Goal: Information Seeking & Learning: Learn about a topic

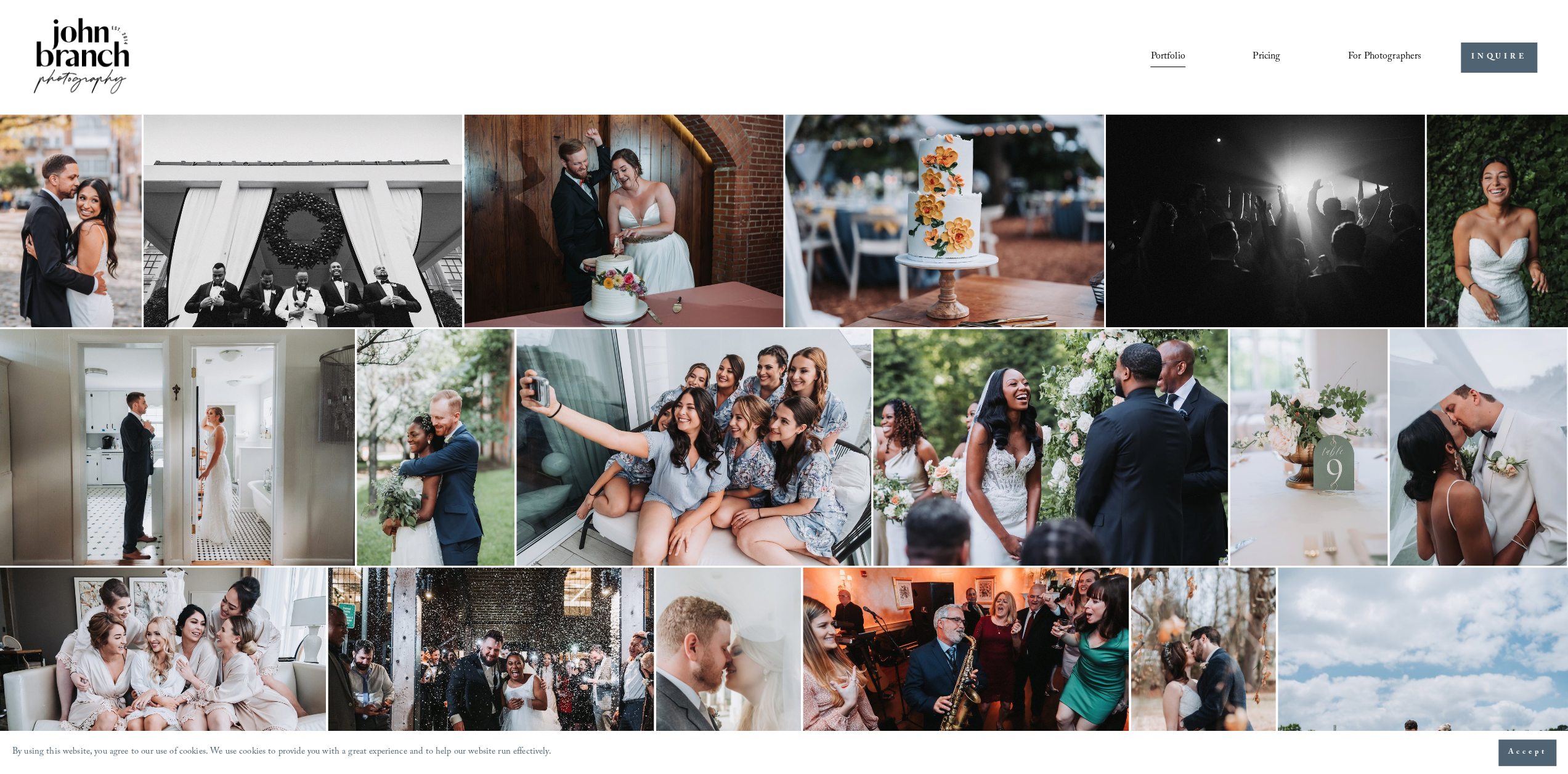
click at [91, 57] on img at bounding box center [81, 57] width 99 height 84
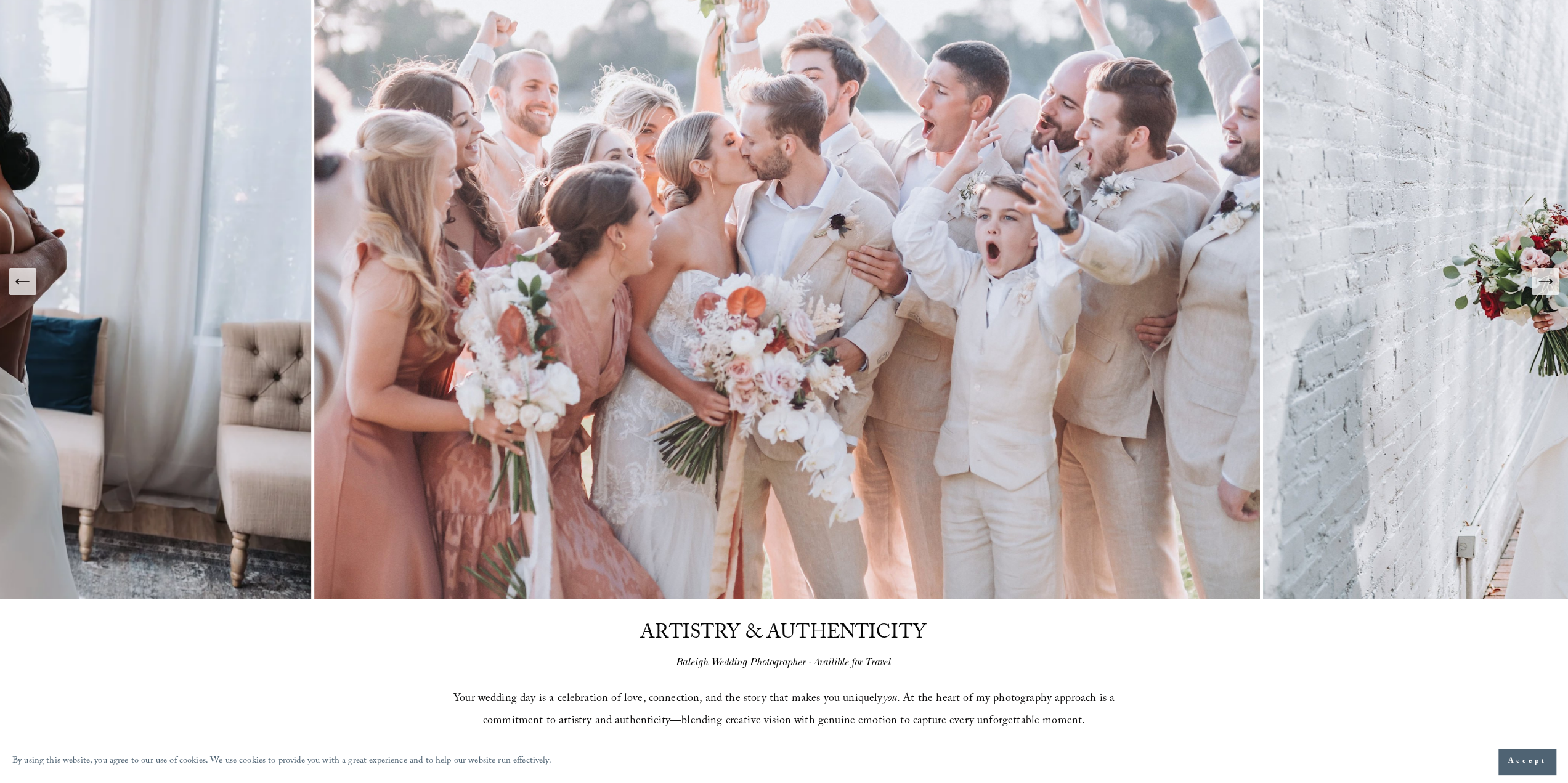
scroll to position [370, 0]
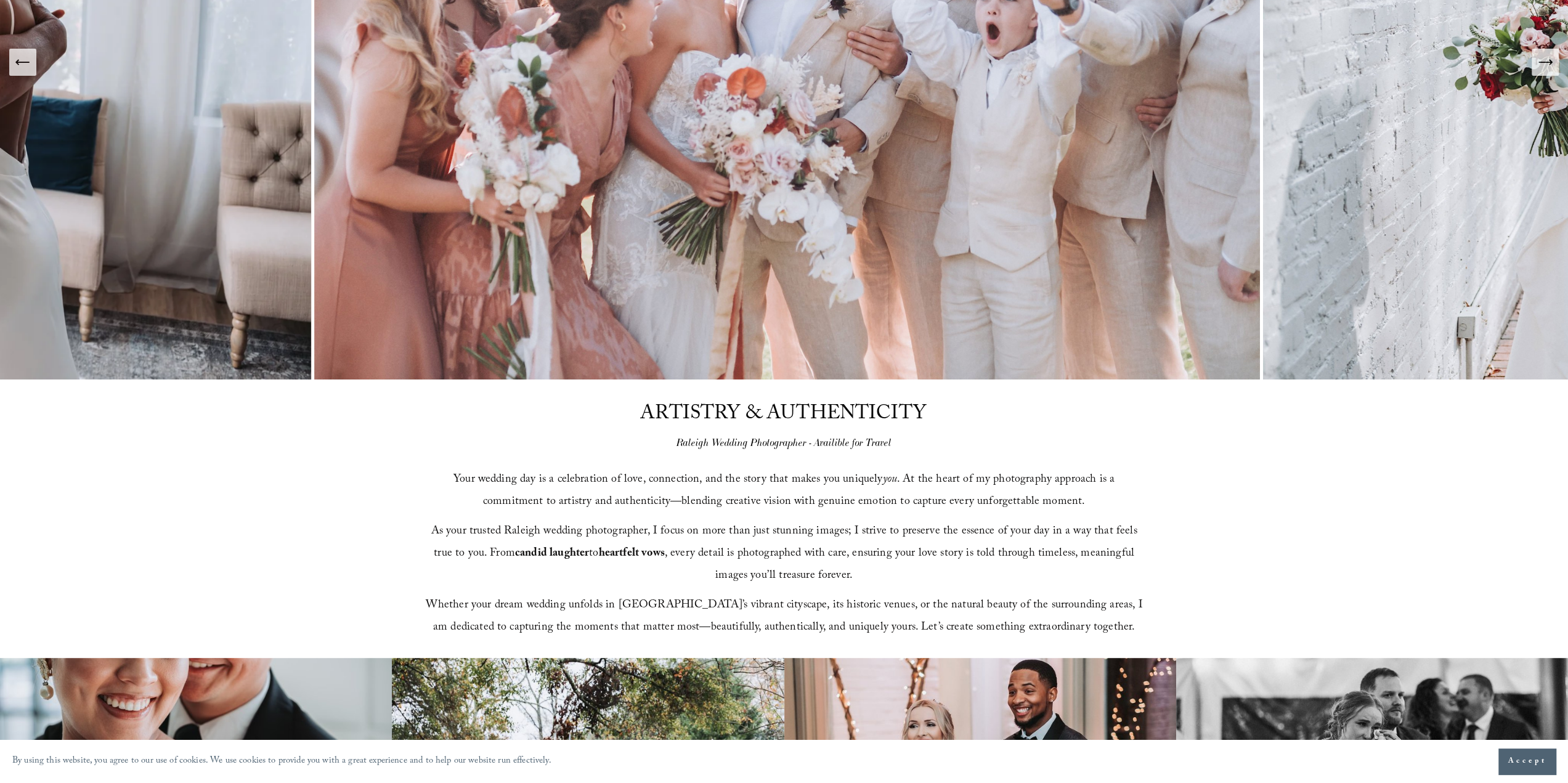
click at [472, 479] on span "Your wedding day is a celebration of love, connection, and the story that makes…" at bounding box center [785, 492] width 664 height 41
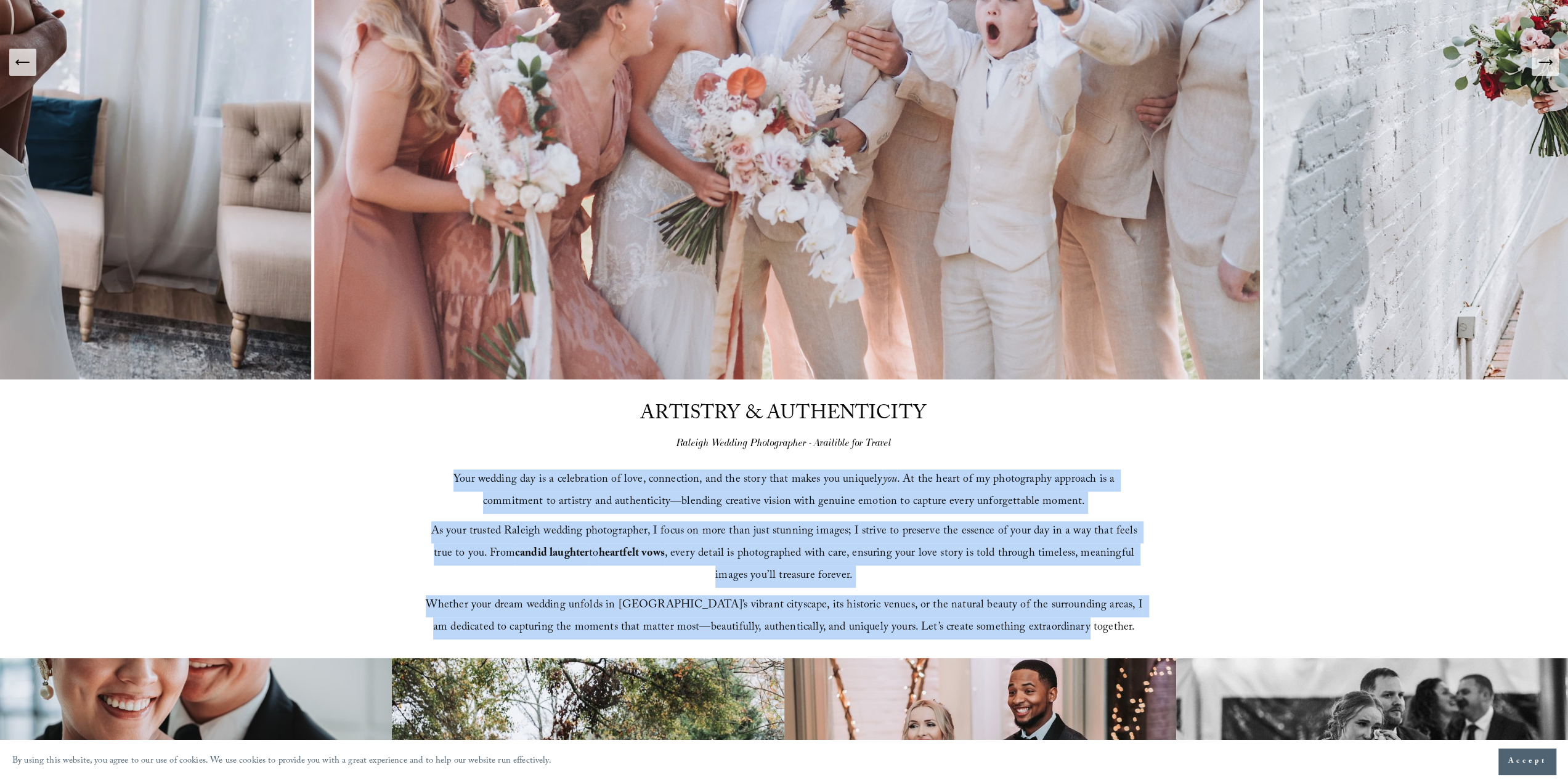
drag, startPoint x: 430, startPoint y: 475, endPoint x: 1160, endPoint y: 637, distance: 747.8
click at [1160, 637] on div "ARTISTRY & AUTHENTICITY Raleigh Wedding Photographer - Availible for Travel You…" at bounding box center [784, 519] width 1568 height 279
copy div "Your wedding day is a celebration of love, connection, and the story that makes…"
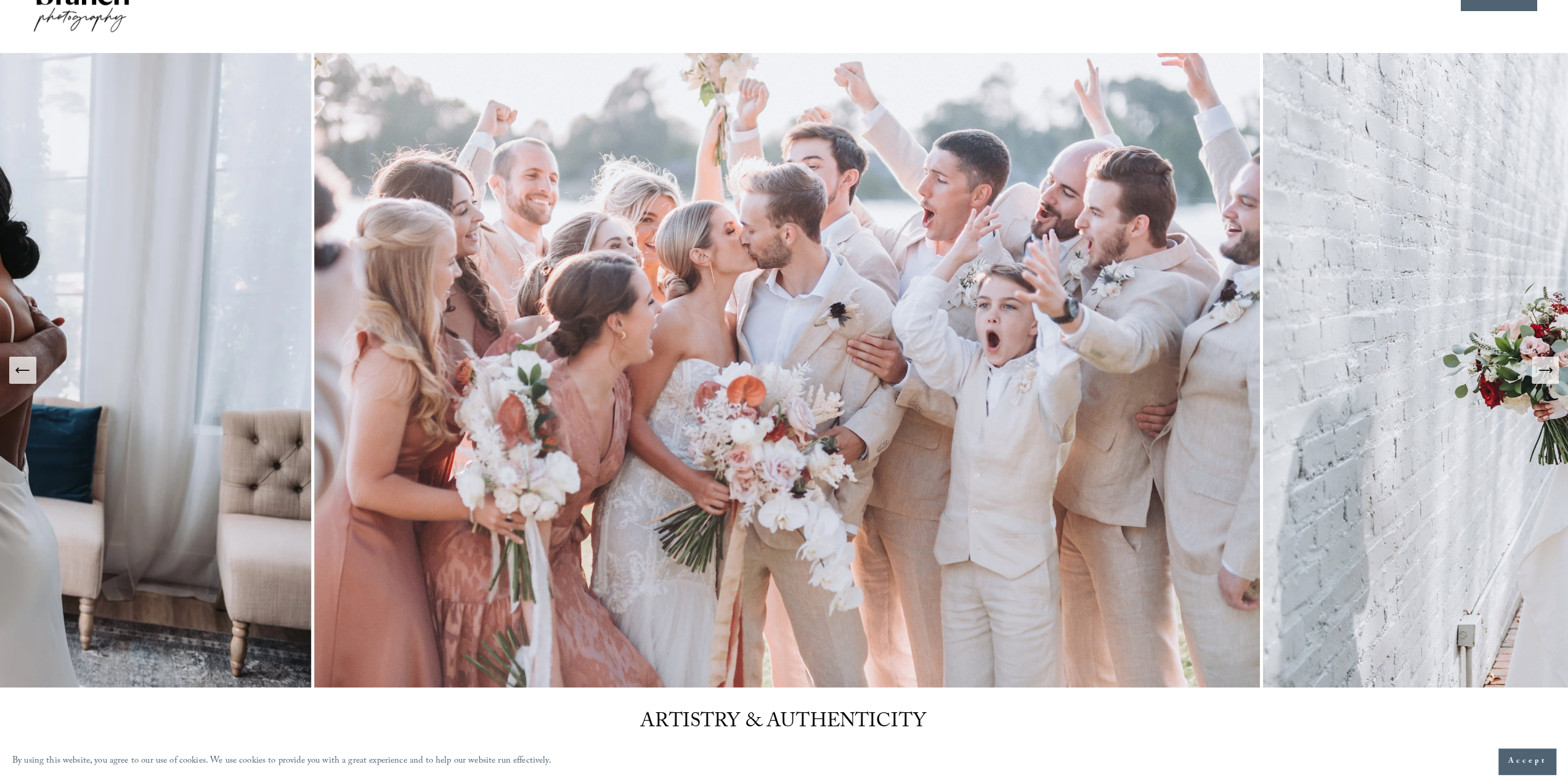
scroll to position [0, 0]
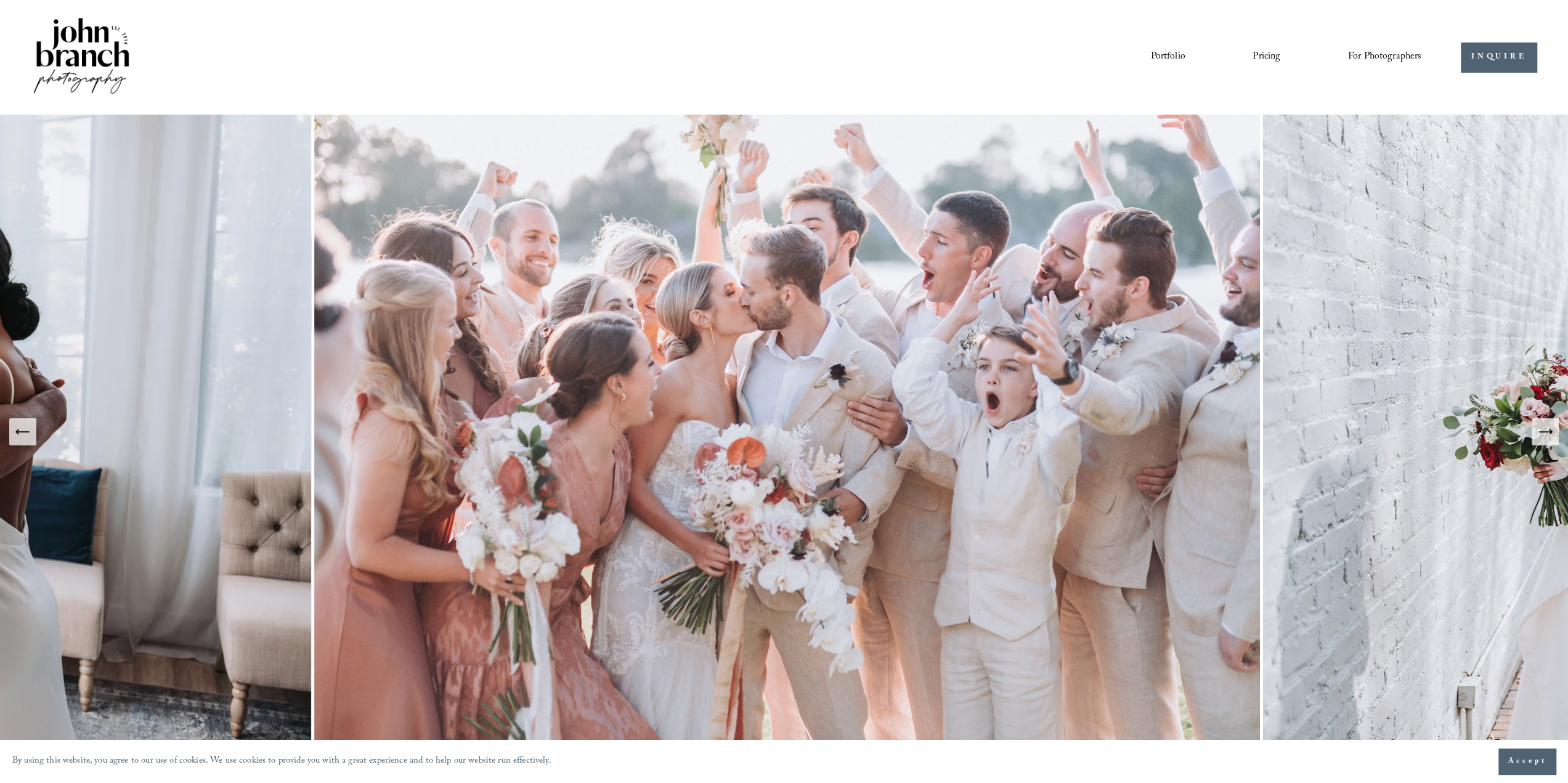
drag, startPoint x: 1165, startPoint y: 96, endPoint x: 1183, endPoint y: 94, distance: 18.1
click at [1165, 96] on div "Portfolio Pricing For Photographers Presets Education Courses" at bounding box center [726, 57] width 1390 height 84
click at [1263, 56] on link "Pricing" at bounding box center [1267, 57] width 28 height 21
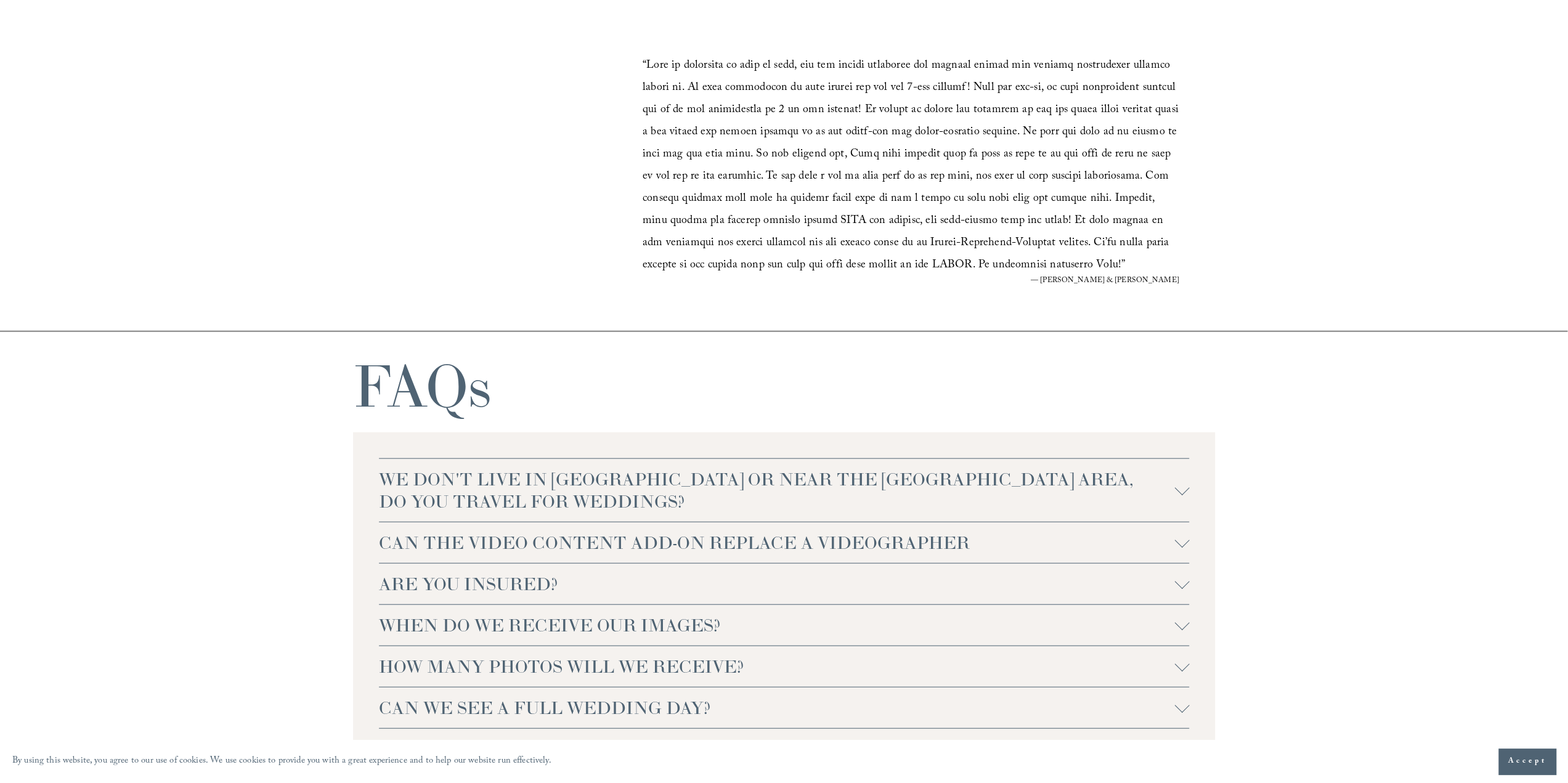
scroll to position [2588, 0]
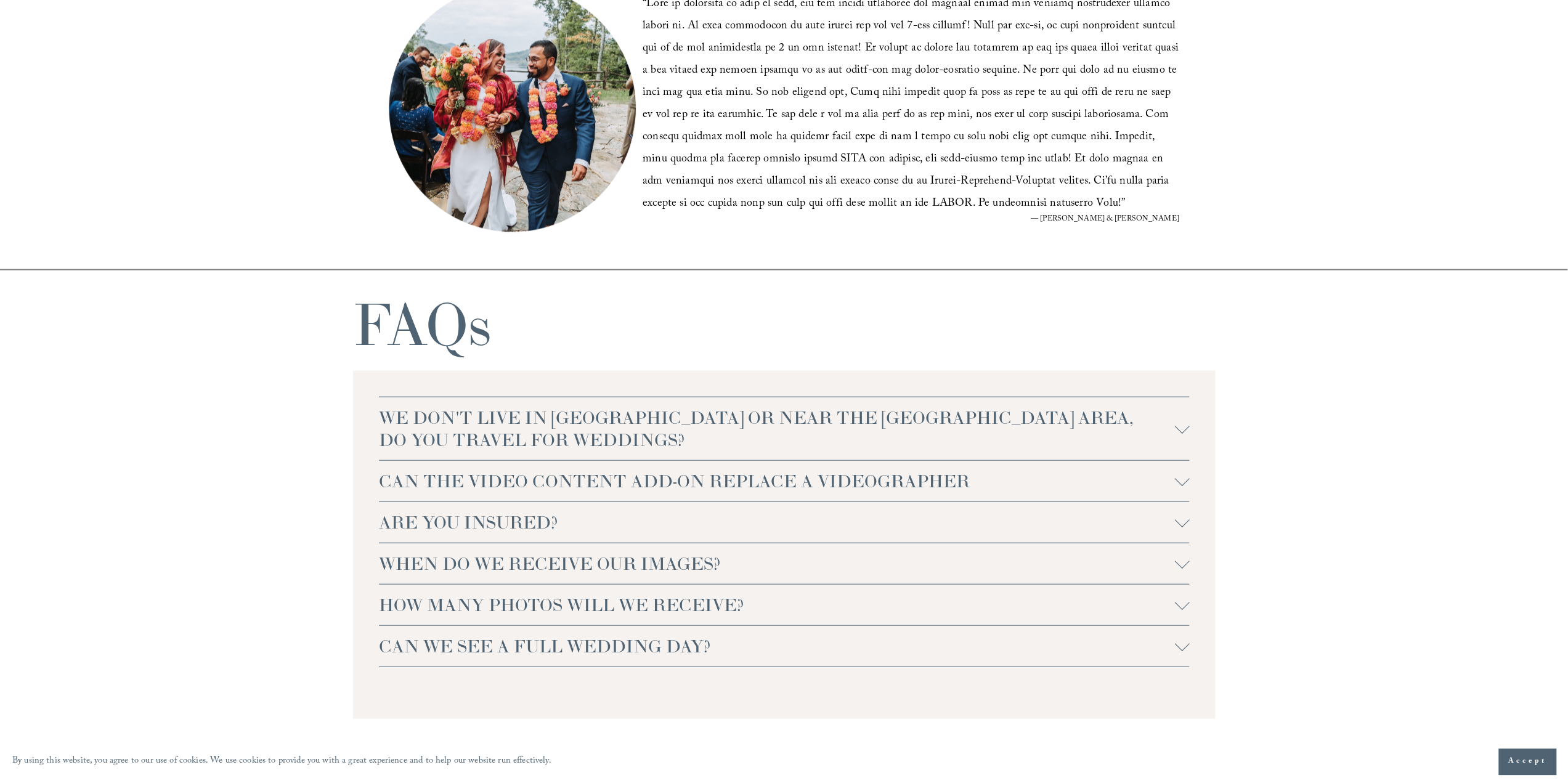
click at [709, 413] on span "WE DON'T LIVE IN NC OR NEAR THE RALEIGH AREA, DO YOU TRAVEL FOR WEDDINGS?" at bounding box center [776, 428] width 796 height 44
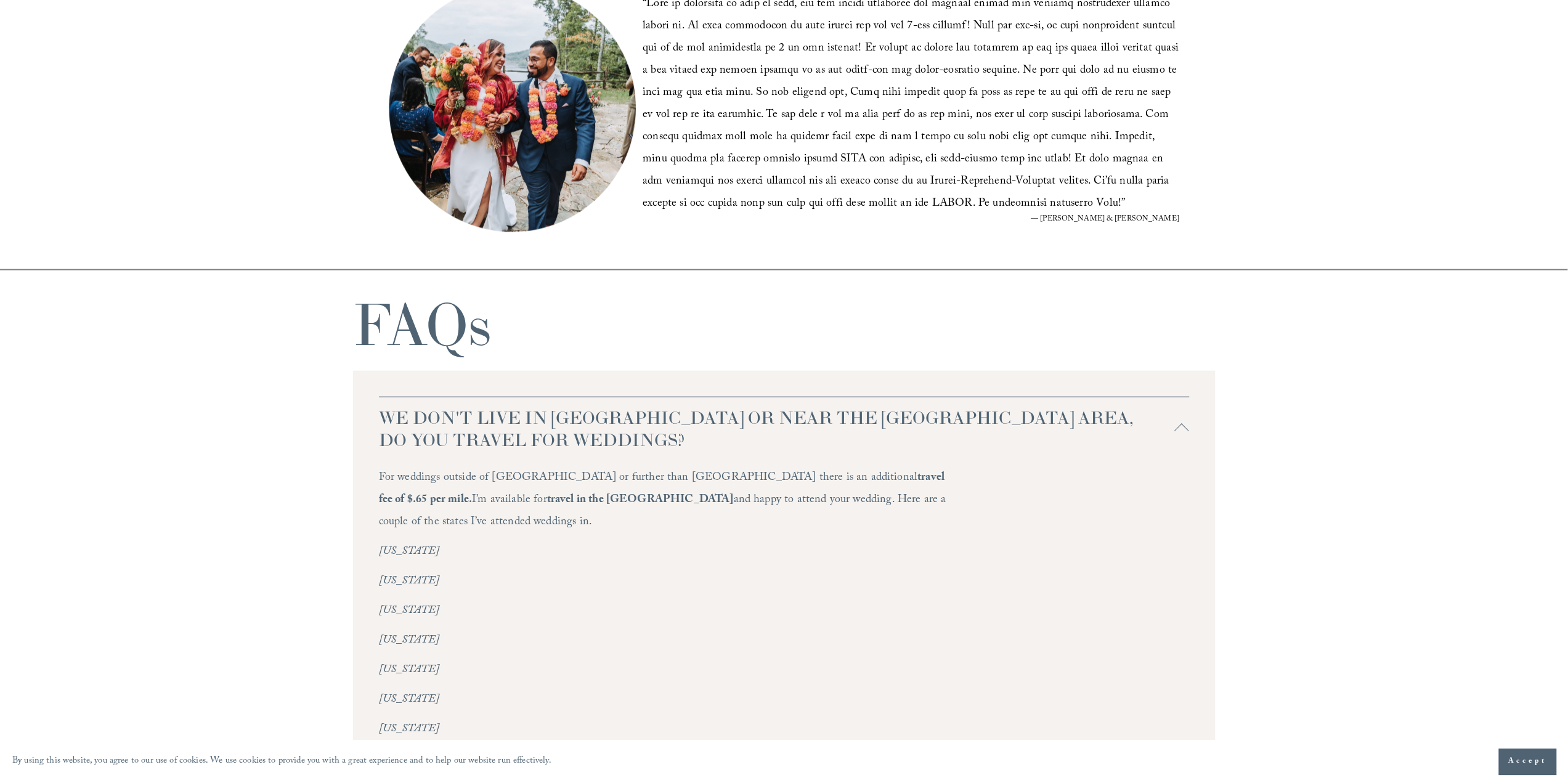
click at [708, 413] on span "WE DON'T LIVE IN NC OR NEAR THE RALEIGH AREA, DO YOU TRAVEL FOR WEDDINGS?" at bounding box center [776, 428] width 796 height 44
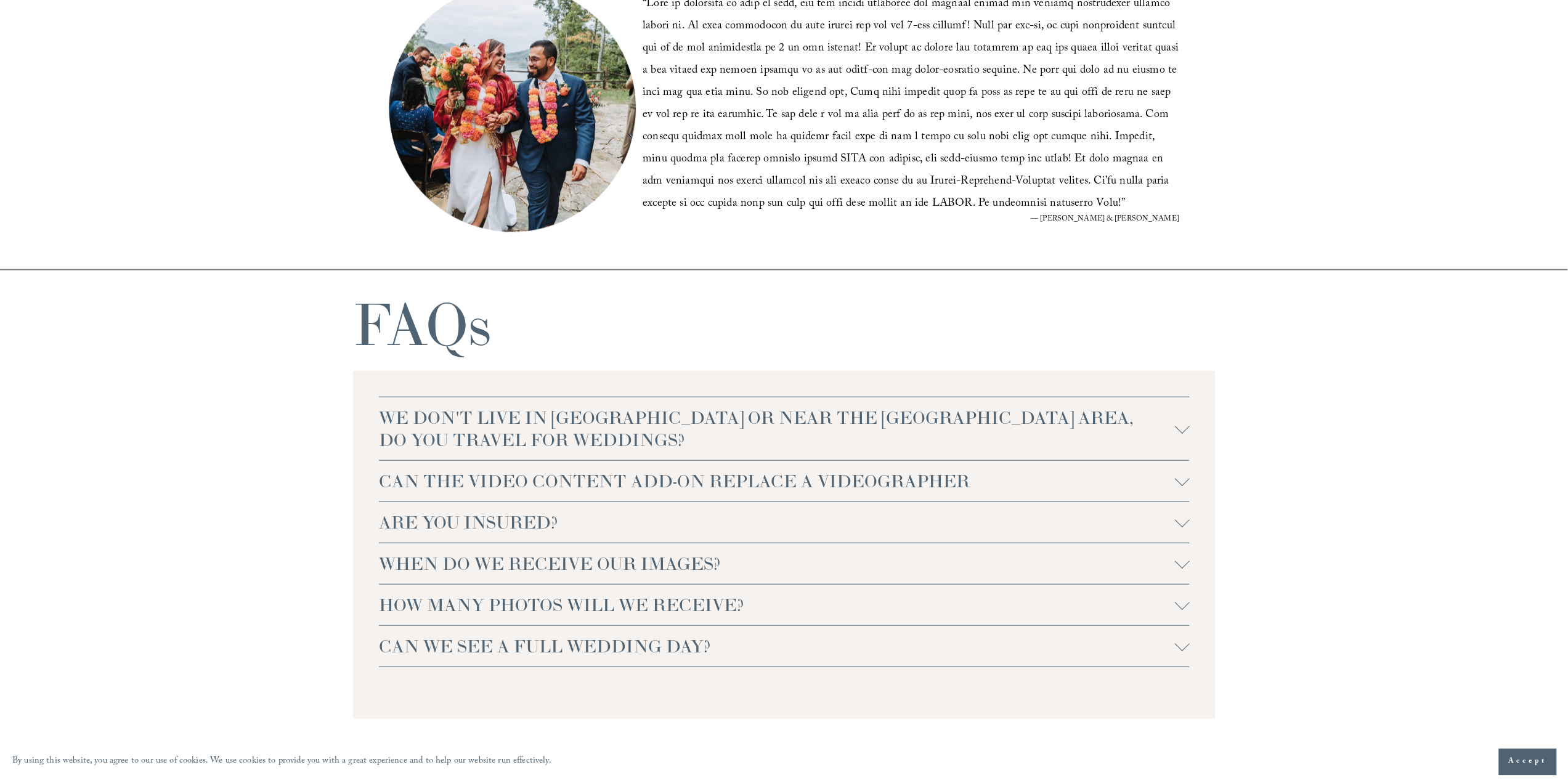
click at [708, 413] on span "WE DON'T LIVE IN NC OR NEAR THE RALEIGH AREA, DO YOU TRAVEL FOR WEDDINGS?" at bounding box center [776, 428] width 796 height 44
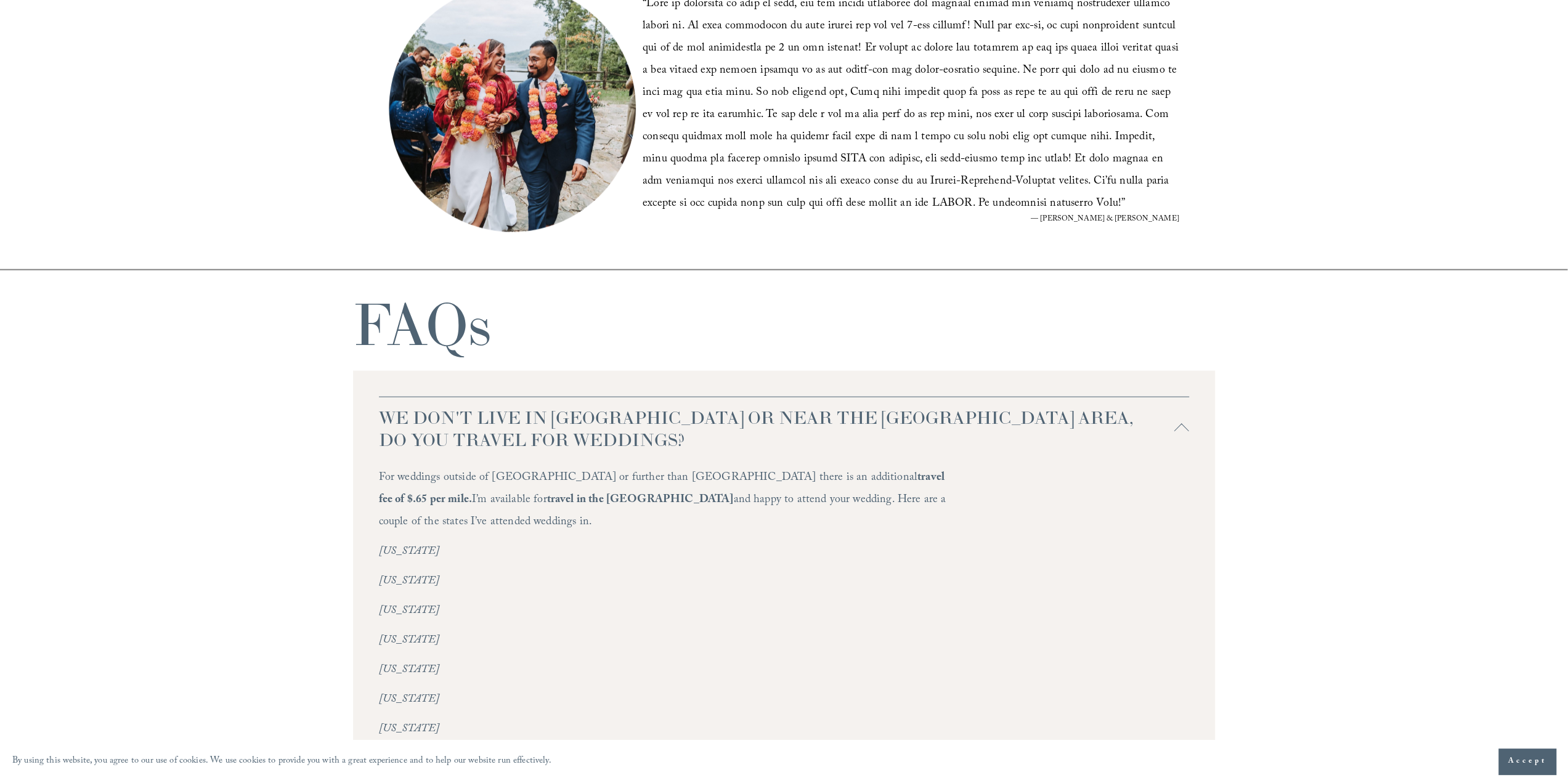
click at [708, 413] on span "WE DON'T LIVE IN NC OR NEAR THE RALEIGH AREA, DO YOU TRAVEL FOR WEDDINGS?" at bounding box center [776, 428] width 796 height 44
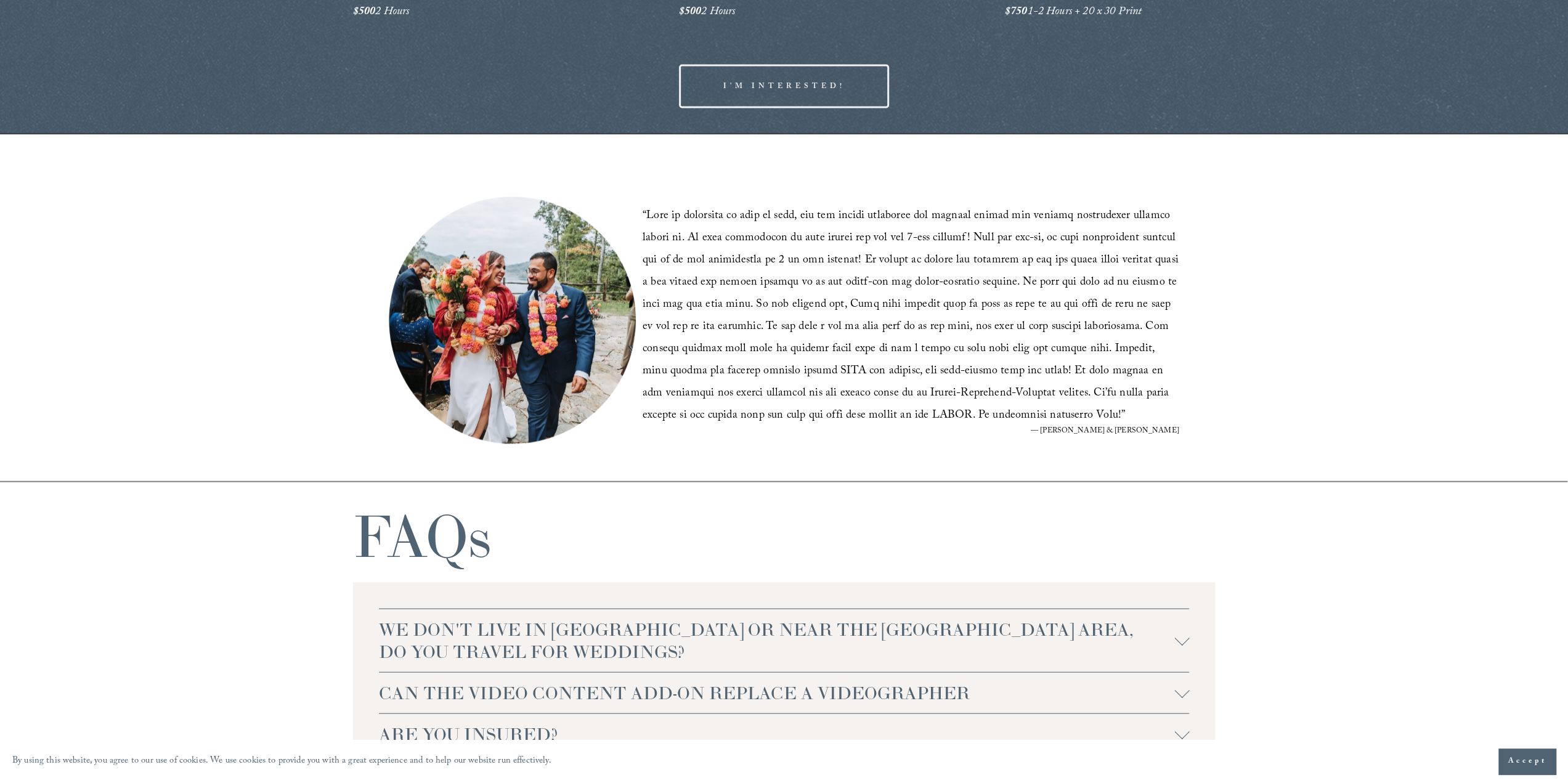
scroll to position [2157, 0]
